Goal: Task Accomplishment & Management: Use online tool/utility

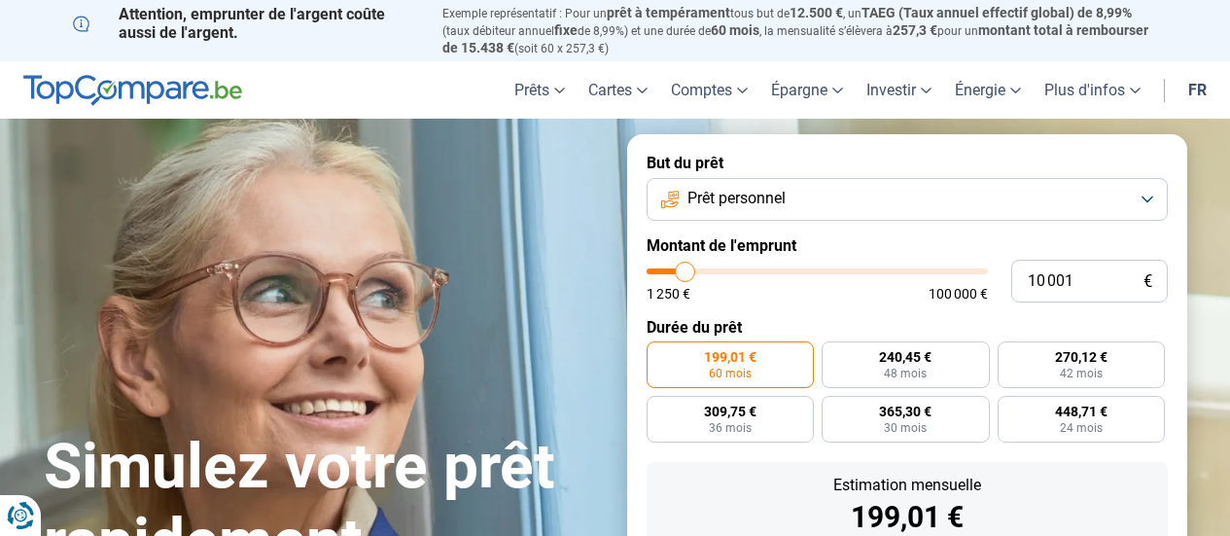
click at [933, 204] on button "Prêt personnel" at bounding box center [907, 199] width 521 height 43
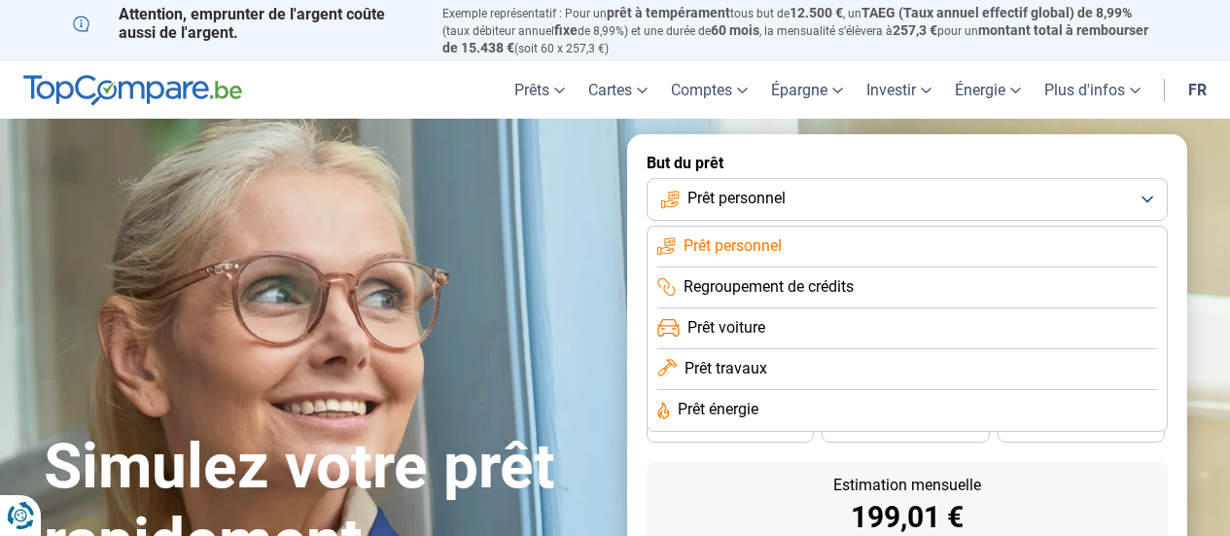
click at [871, 283] on li "Regroupement de crédits" at bounding box center [907, 287] width 500 height 41
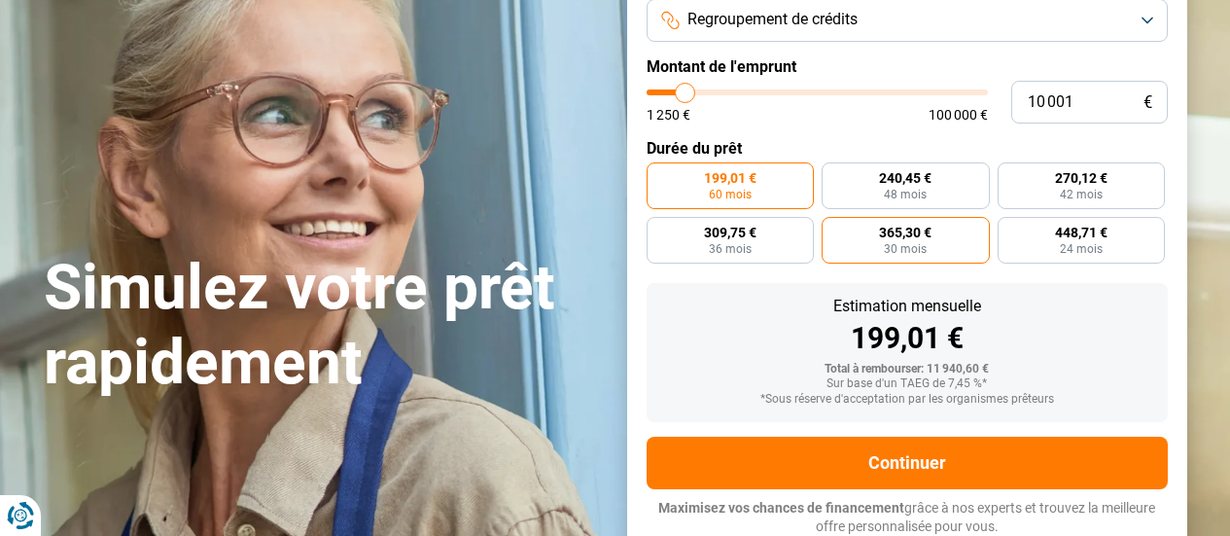
scroll to position [180, 0]
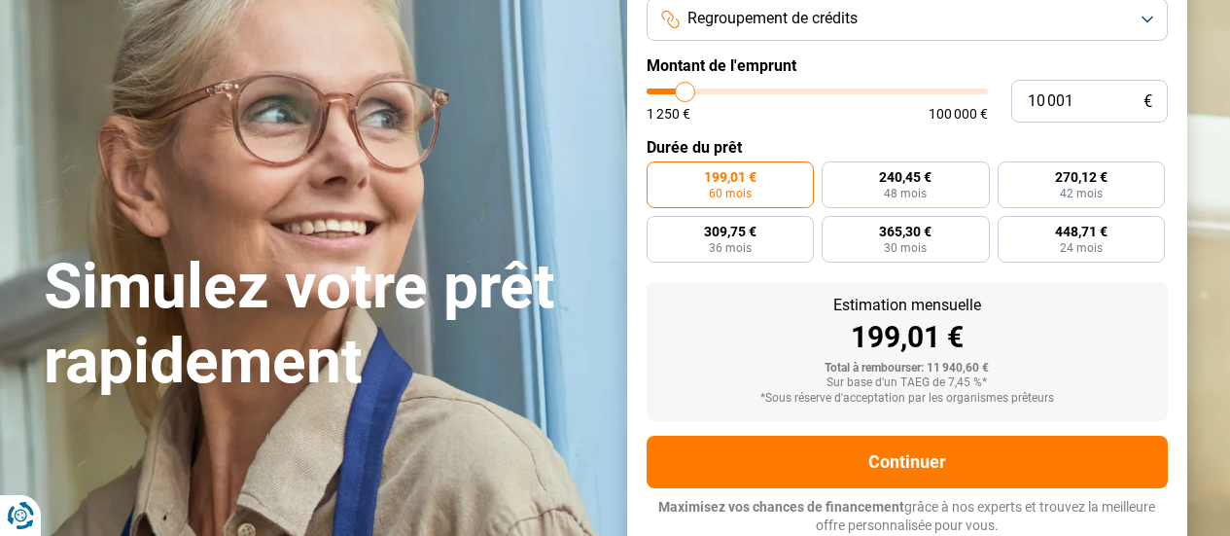
type input "10 500"
type input "10500"
type input "11 250"
type input "11250"
type input "12 500"
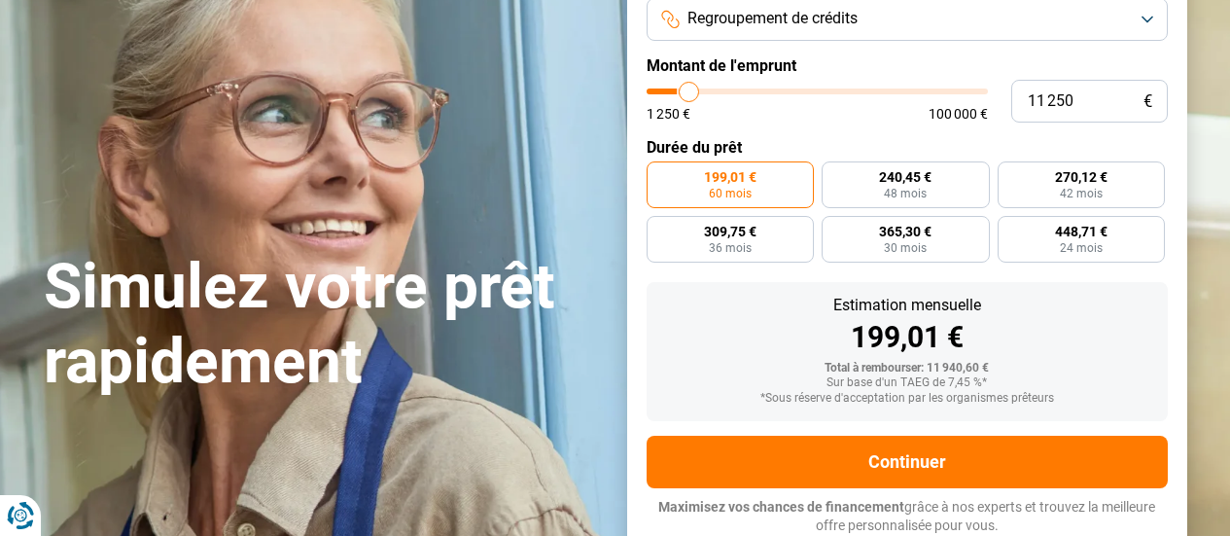
type input "12500"
type input "13 500"
type input "13500"
type input "14 000"
type input "14000"
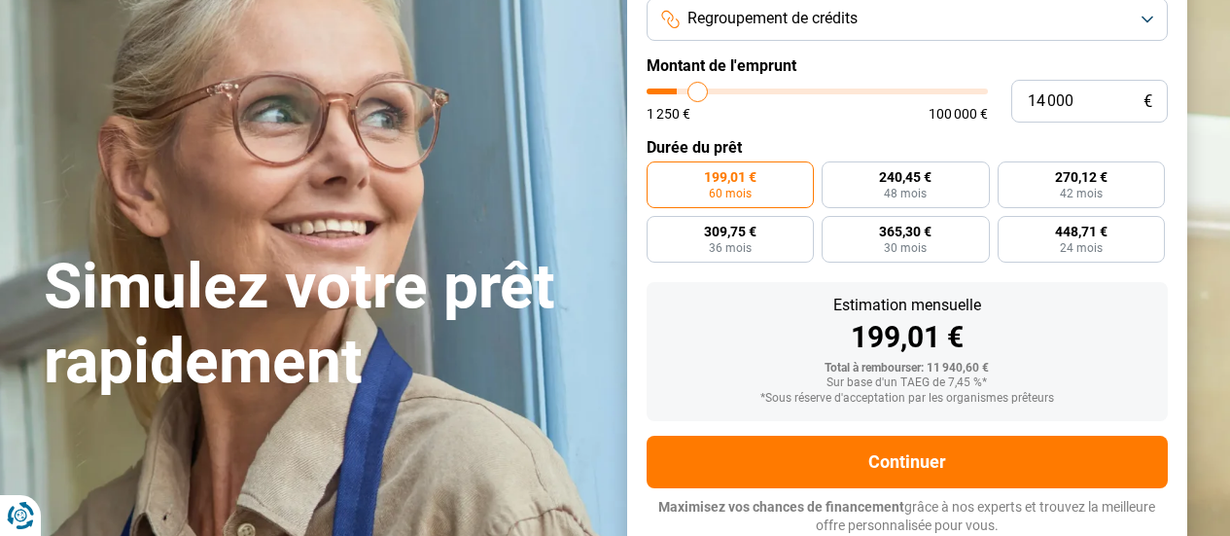
type input "14 250"
type input "14250"
type input "14 500"
type input "14500"
type input "16 000"
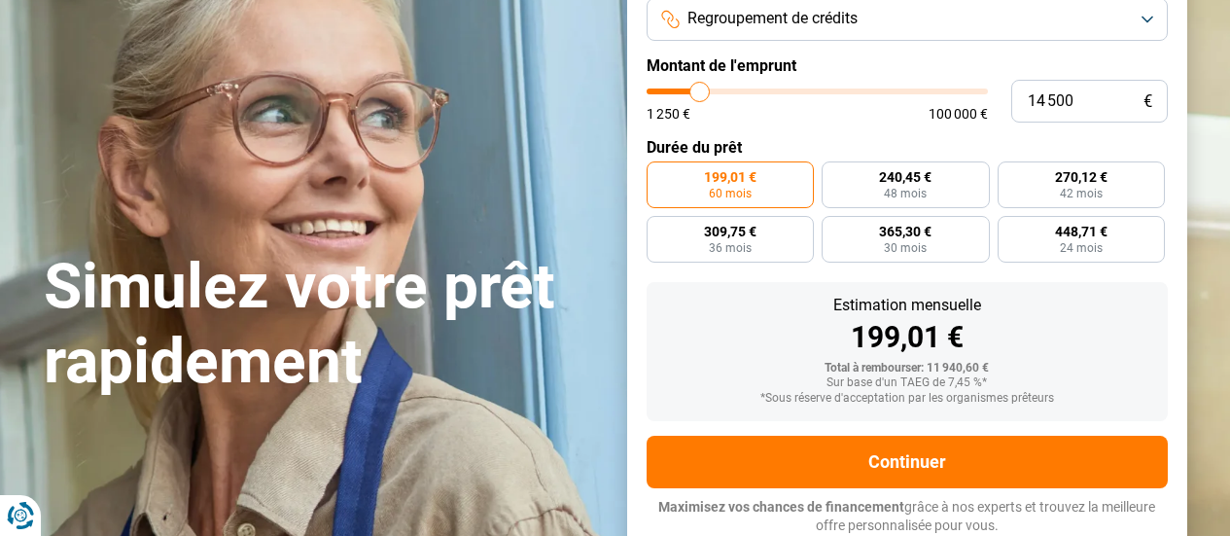
type input "16000"
type input "17 250"
type input "17250"
type input "18 000"
type input "18000"
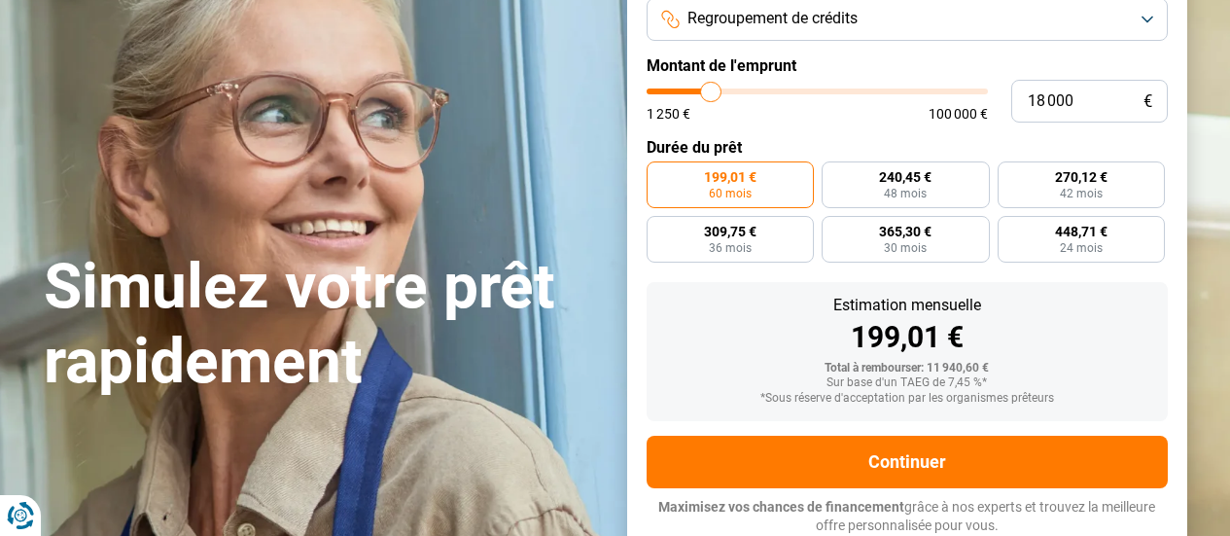
type input "19 000"
type input "19000"
type input "19 500"
type input "19500"
type input "20 000"
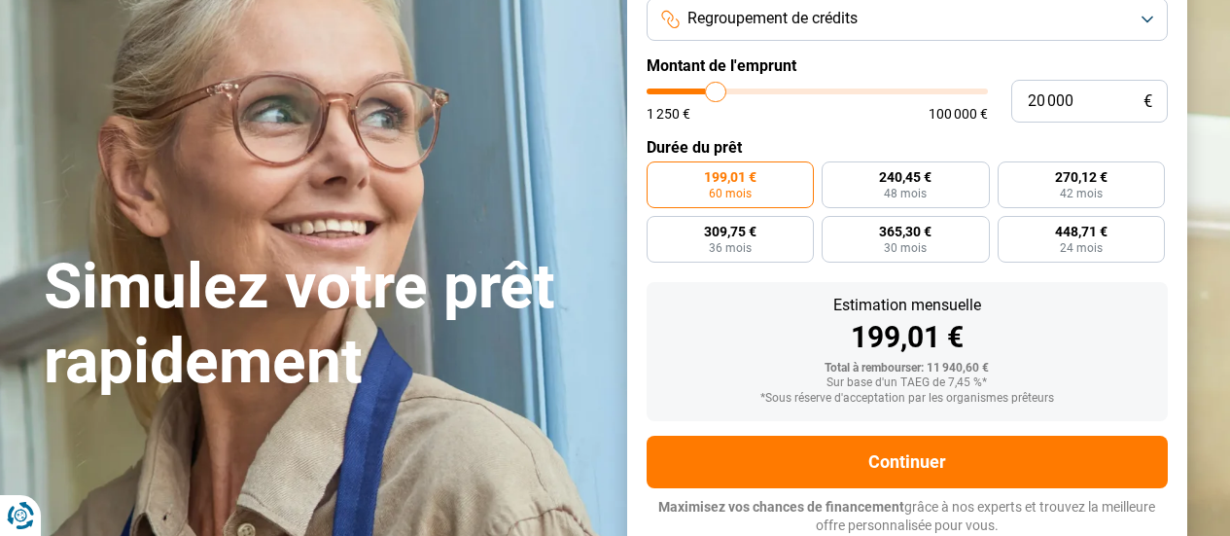
type input "20000"
type input "20 250"
type input "20250"
type input "20 500"
type input "20500"
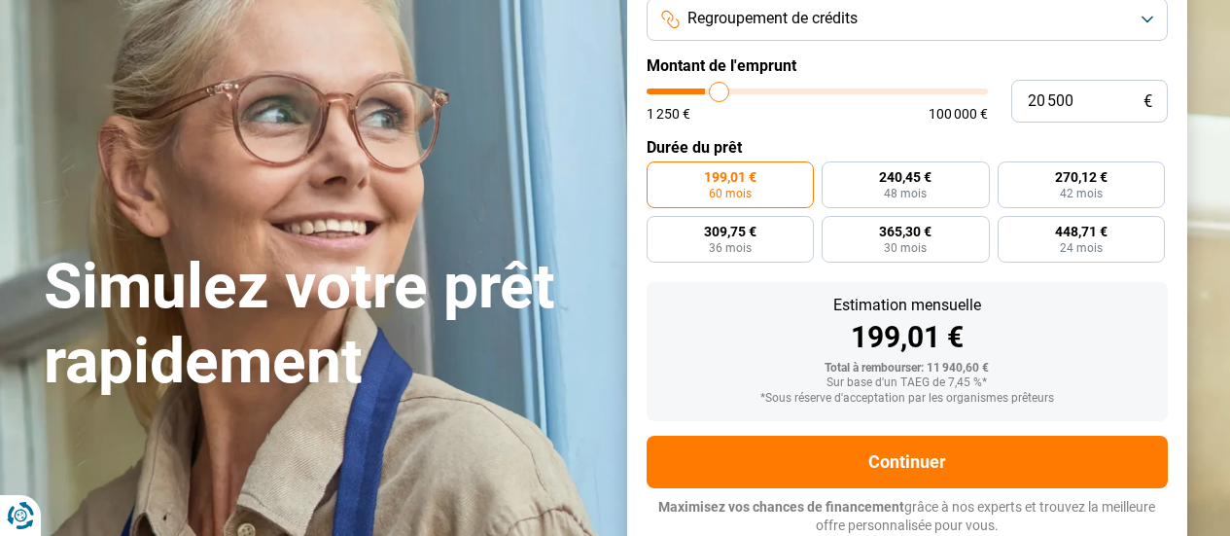
type input "21 000"
type input "21000"
type input "21 500"
type input "21500"
type input "22 250"
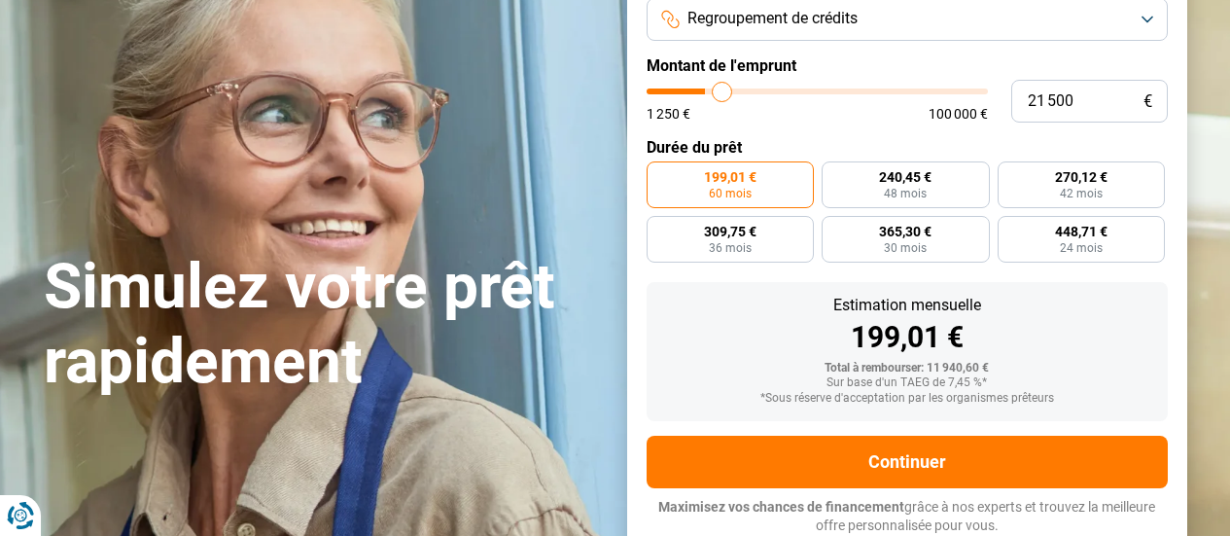
type input "22250"
type input "23 000"
type input "23000"
type input "24 000"
type input "24000"
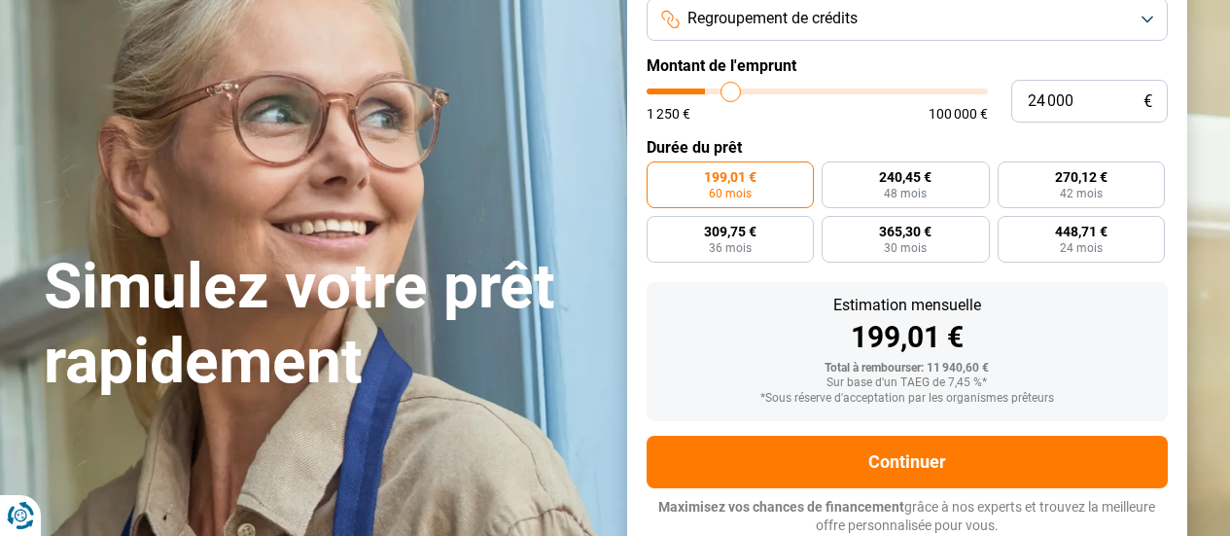
type input "25 750"
type input "25750"
type input "27 250"
type input "27250"
type input "28 000"
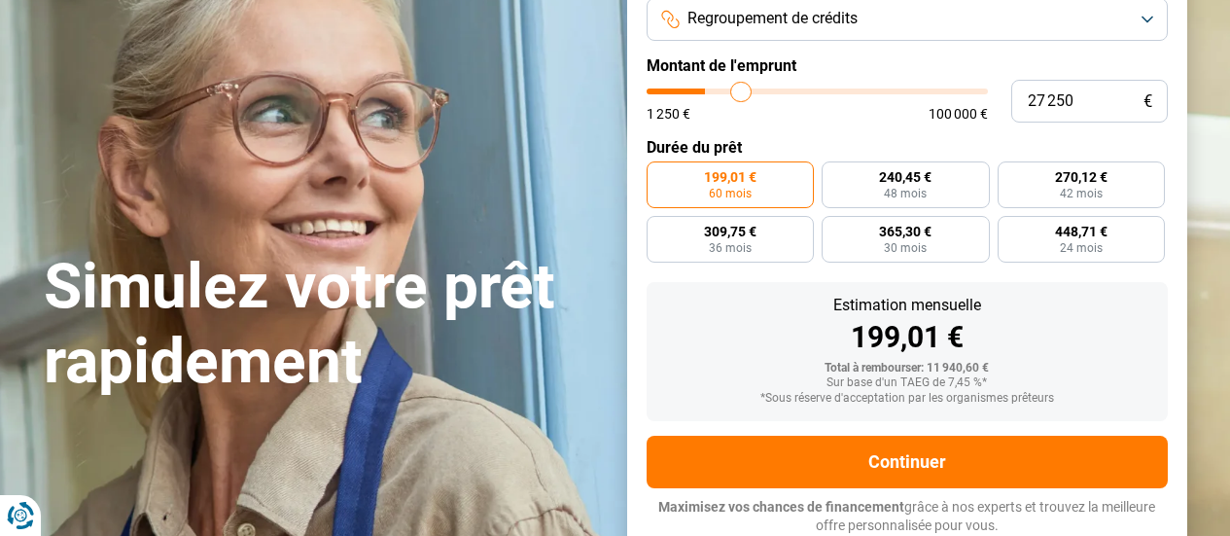
type input "28000"
type input "28 500"
type input "28500"
type input "27 250"
type input "27250"
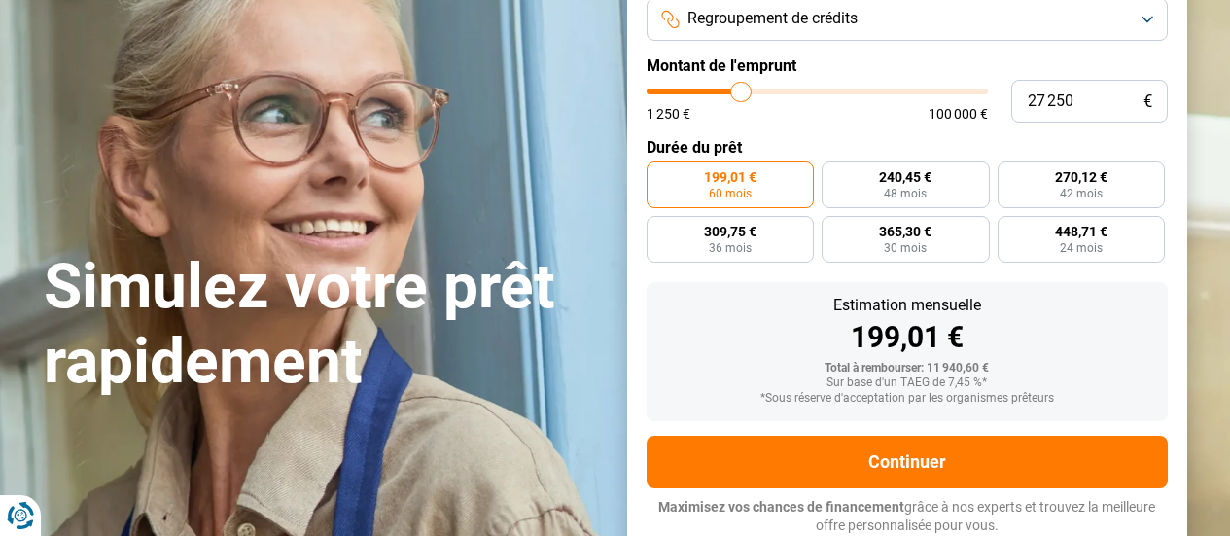
type input "26 250"
type input "26250"
type input "26 000"
type input "26000"
type input "25 750"
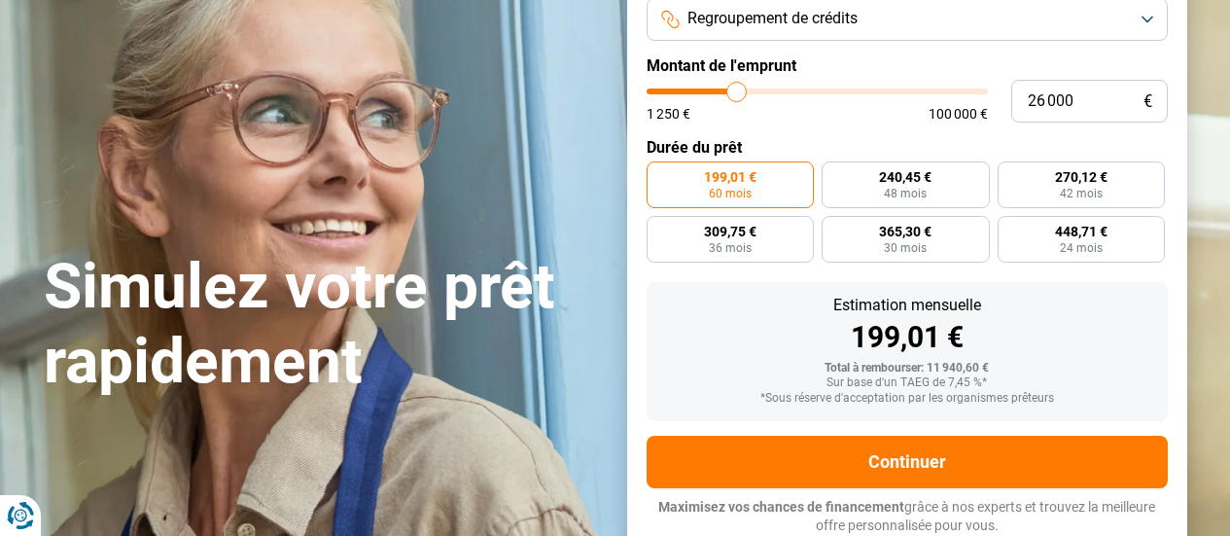
type input "25750"
type input "25 500"
type input "25500"
type input "25 750"
type input "25750"
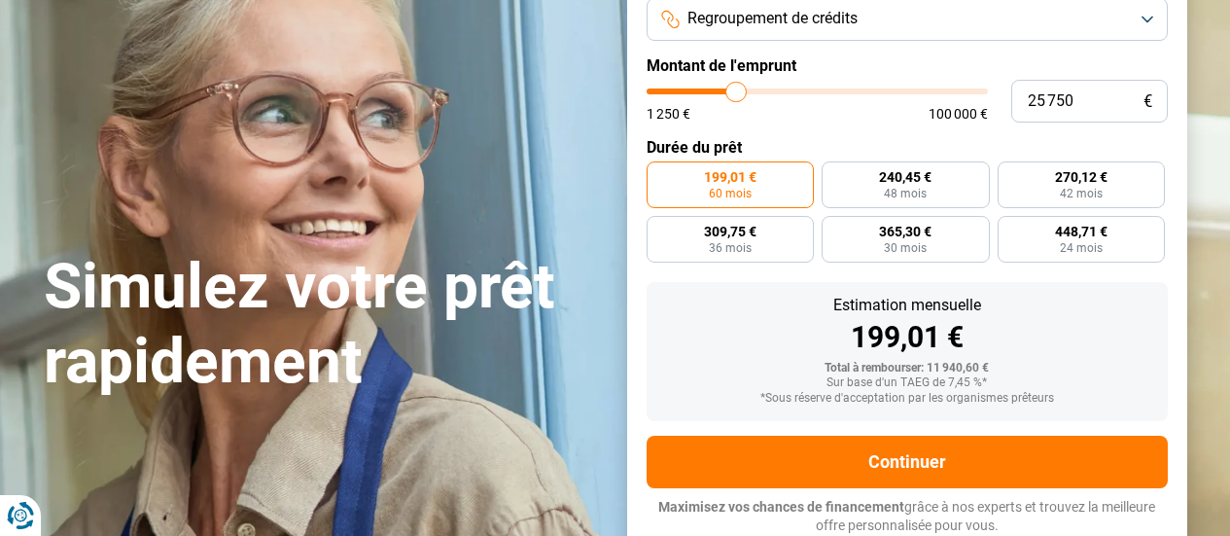
type input "26 250"
type input "26250"
type input "26 500"
type input "26500"
type input "28 000"
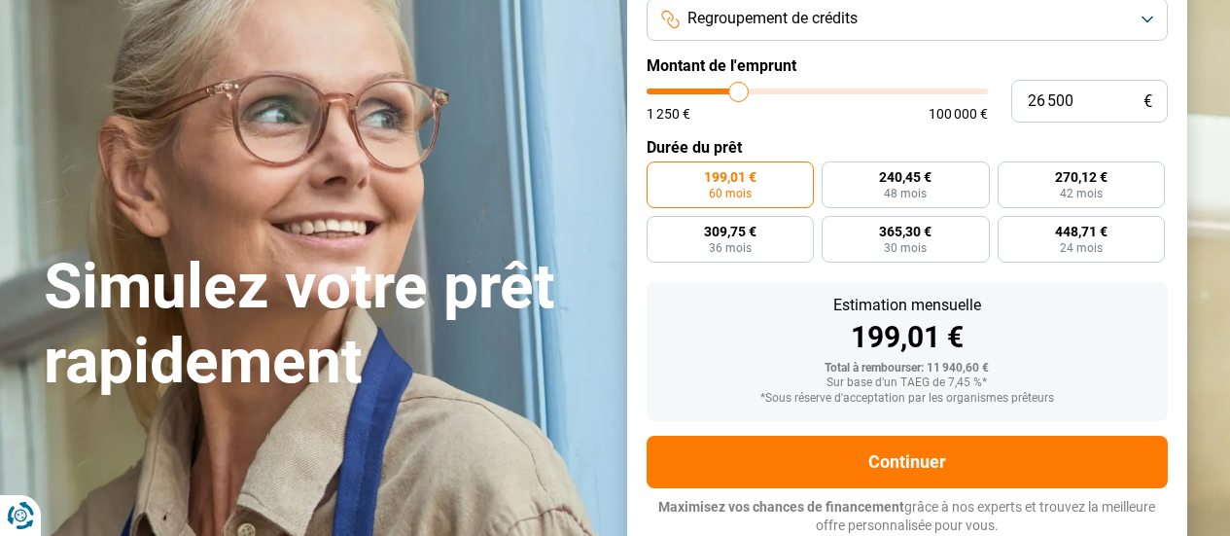
type input "28000"
type input "29 000"
type input "29000"
type input "29 750"
type input "29750"
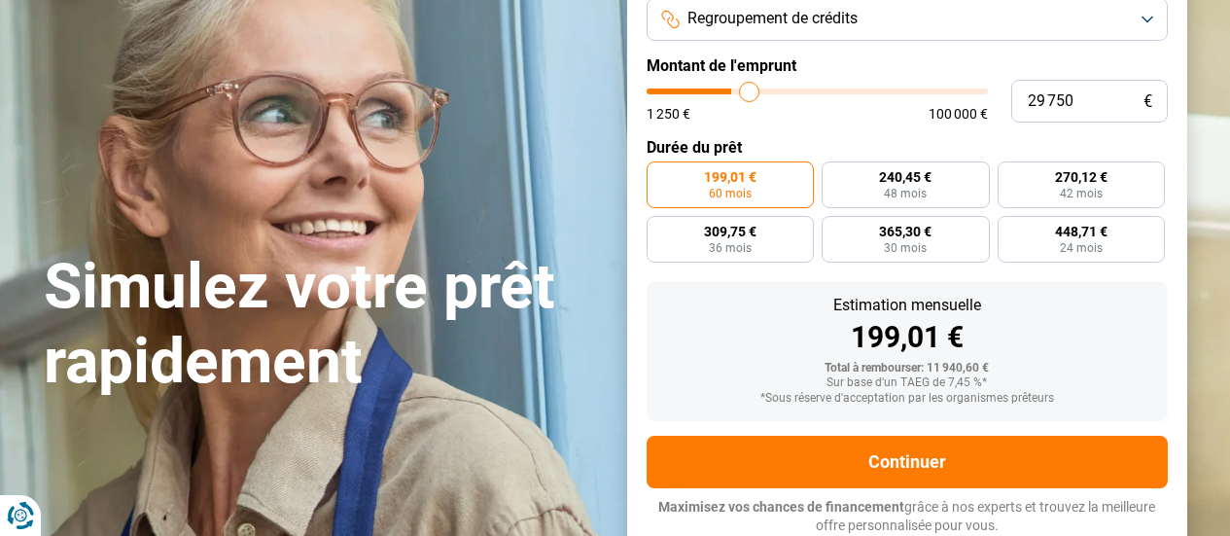
type input "30 000"
drag, startPoint x: 686, startPoint y: 84, endPoint x: 750, endPoint y: 86, distance: 64.2
type input "30000"
click at [750, 88] on input "range" at bounding box center [817, 91] width 341 height 6
radio input "false"
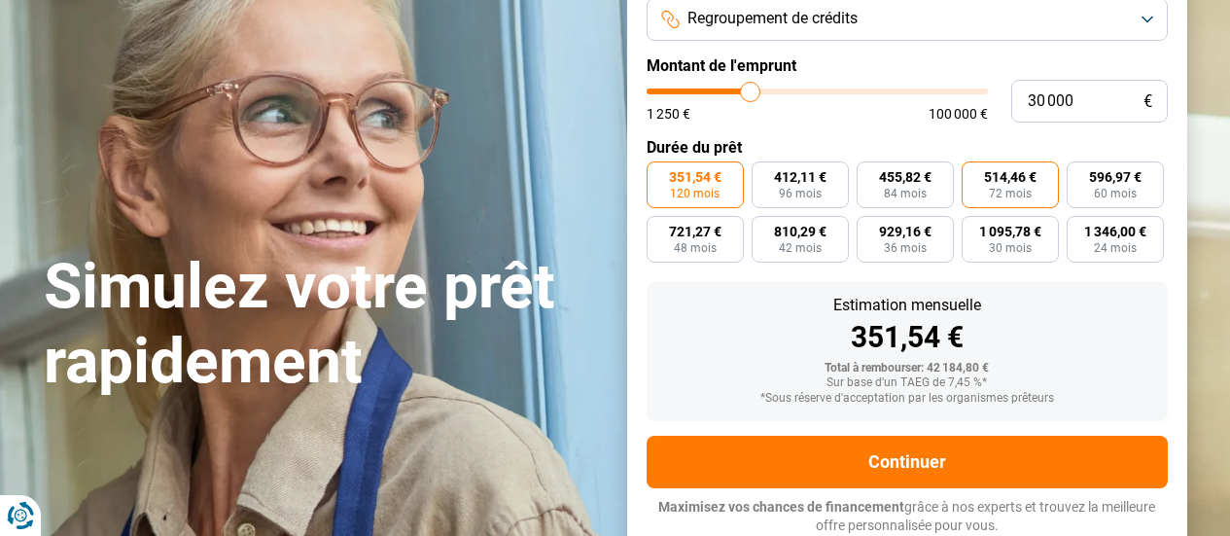
click at [1003, 172] on span "514,46 €" at bounding box center [1010, 177] width 53 height 14
click at [974, 172] on input "514,46 € 72 mois" at bounding box center [968, 167] width 13 height 13
radio input "true"
click at [698, 188] on span "120 mois" at bounding box center [695, 194] width 50 height 12
click at [659, 174] on input "351,54 € 120 mois" at bounding box center [653, 167] width 13 height 13
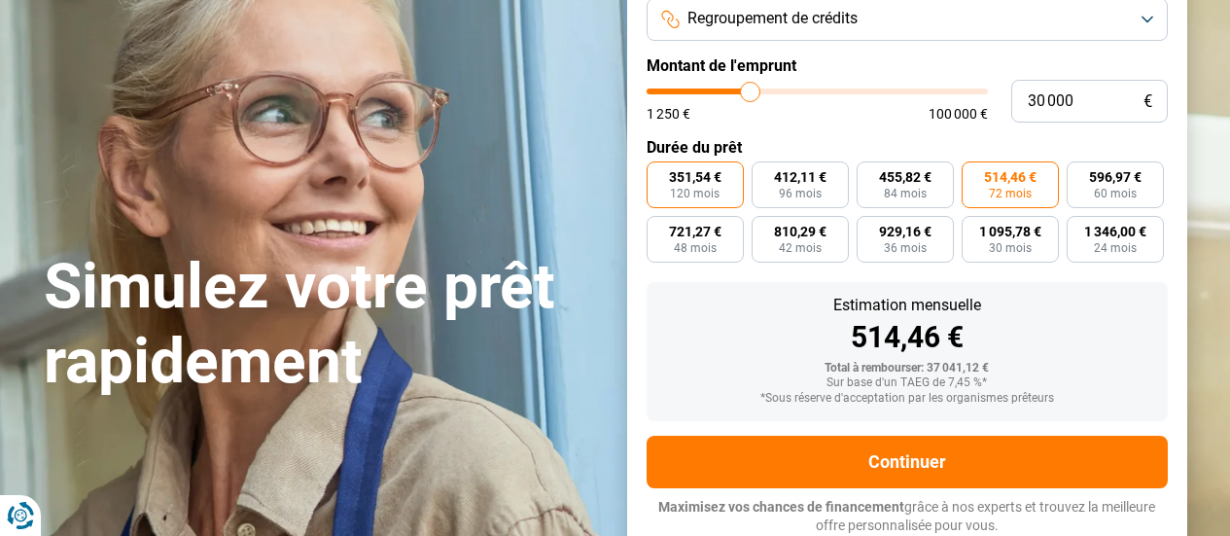
radio input "true"
click at [997, 179] on span "514,46 €" at bounding box center [1010, 177] width 53 height 14
click at [974, 174] on input "514,46 € 72 mois" at bounding box center [968, 167] width 13 height 13
radio input "true"
drag, startPoint x: 1075, startPoint y: 94, endPoint x: 934, endPoint y: 96, distance: 141.0
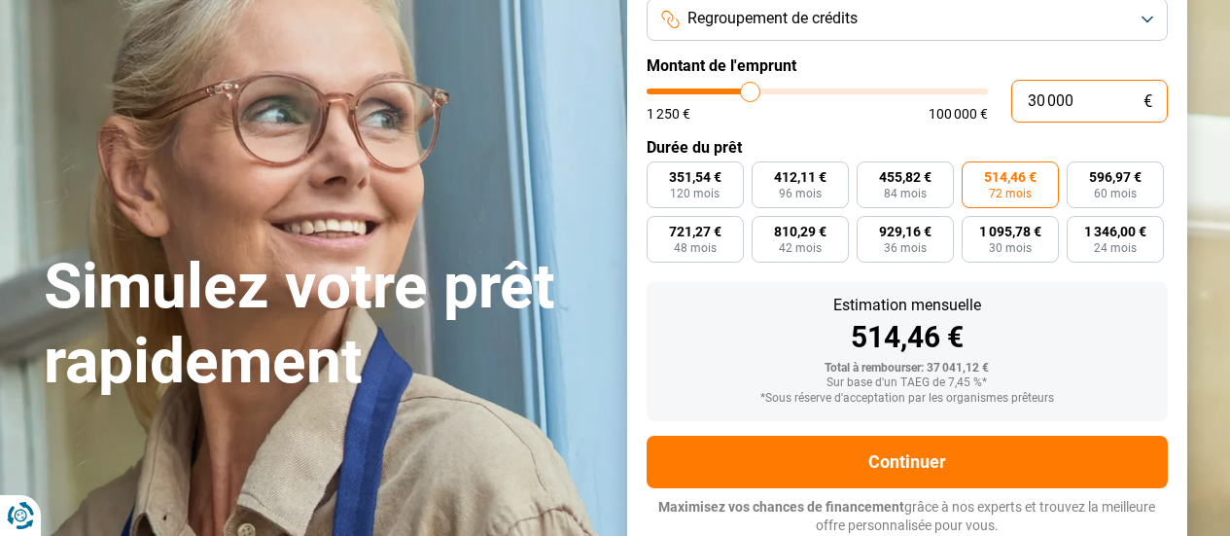
click at [934, 96] on div "30 000 € 1 250 € 100 000 €" at bounding box center [907, 101] width 521 height 43
type input "2"
type input "1250"
type input "20"
type input "1250"
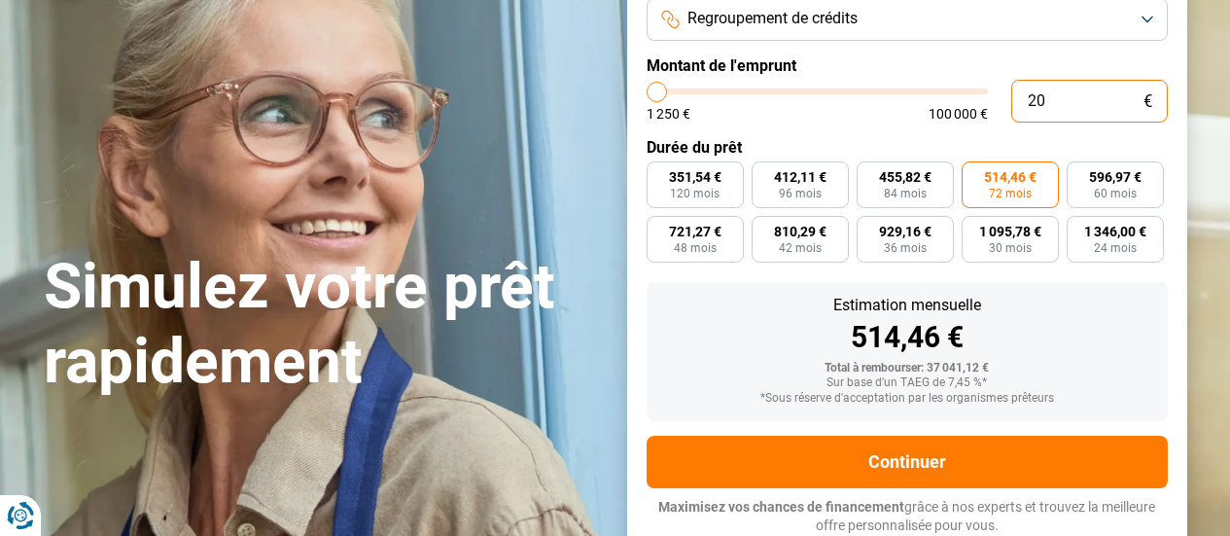
type input "200"
type input "1250"
type input "2 000"
type input "2000"
type input "20 000"
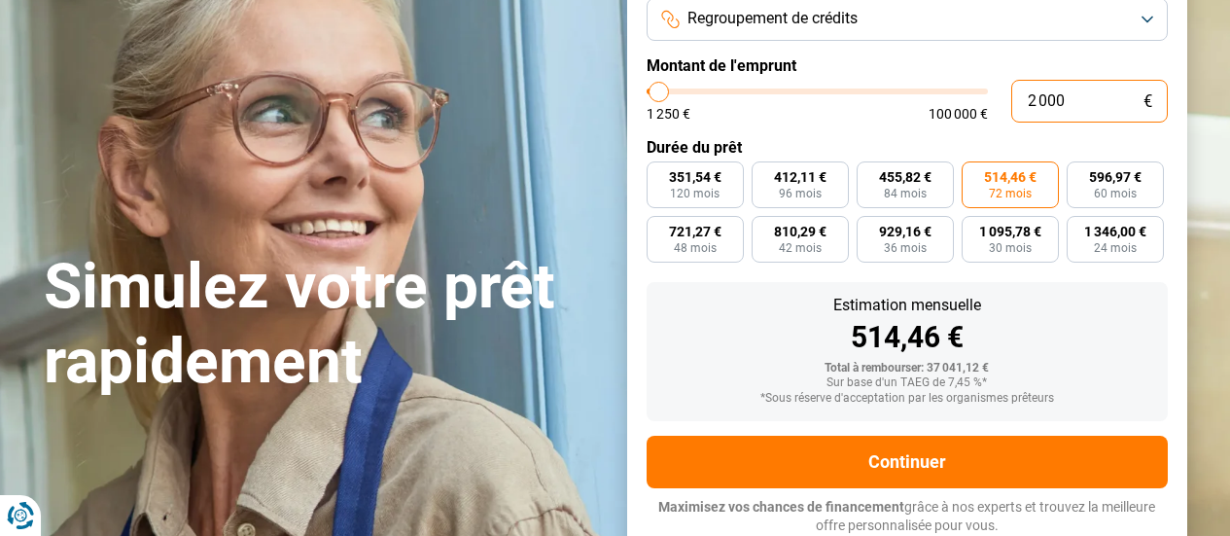
type input "20000"
type input "20 000"
radio input "true"
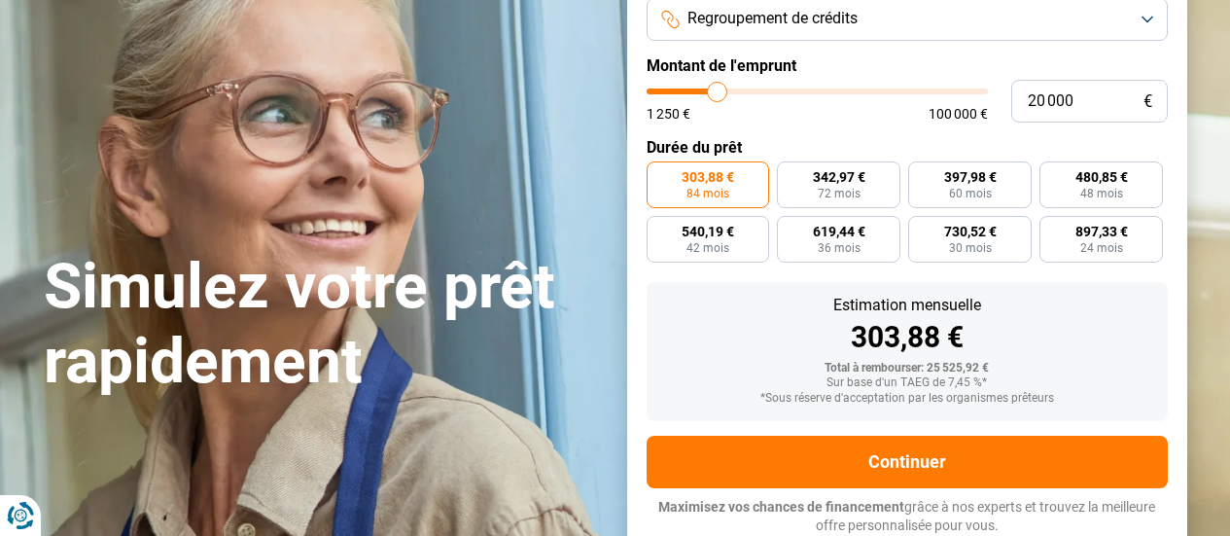
click at [1046, 310] on div "Estimation mensuelle" at bounding box center [907, 306] width 490 height 16
